Goal: Task Accomplishment & Management: Use online tool/utility

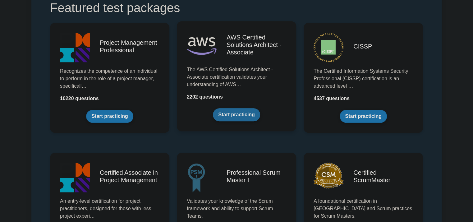
scroll to position [130, 0]
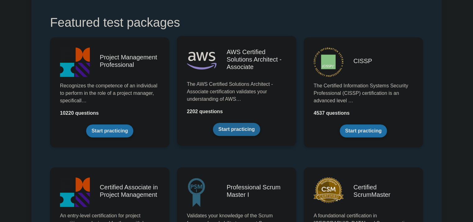
click at [243, 123] on link "Start practicing" at bounding box center [236, 129] width 47 height 13
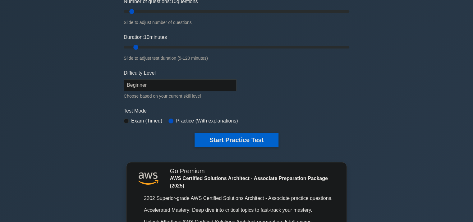
scroll to position [84, 0]
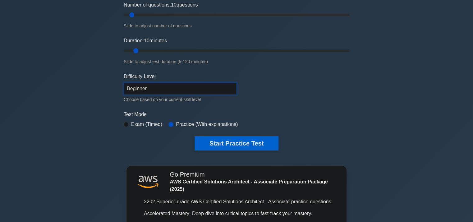
select select "intermediate"
click at [124, 83] on select "Beginner Intermediate Expert" at bounding box center [180, 89] width 113 height 12
click at [179, 141] on div "Start Practice Test" at bounding box center [237, 143] width 226 height 14
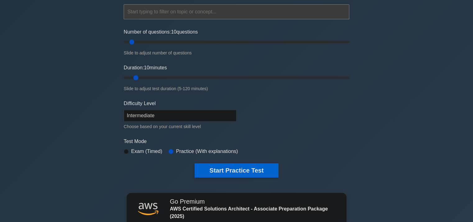
scroll to position [23, 0]
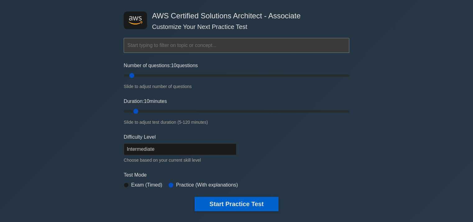
click at [239, 49] on input "text" at bounding box center [237, 45] width 226 height 15
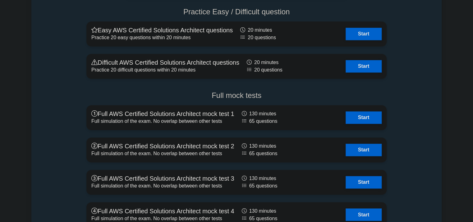
scroll to position [1533, 0]
